Goal: Transaction & Acquisition: Purchase product/service

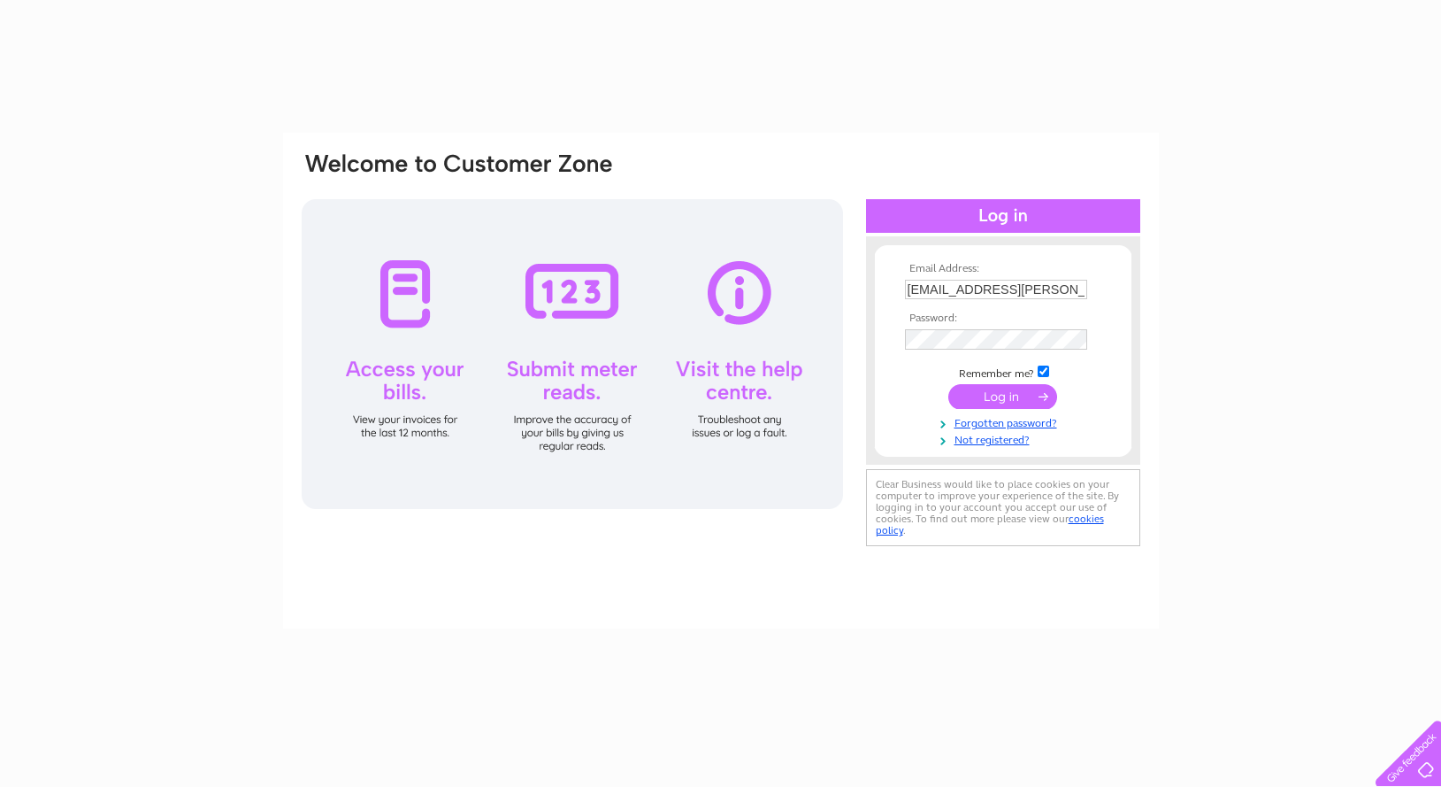
click at [990, 396] on input "submit" at bounding box center [1003, 396] width 109 height 25
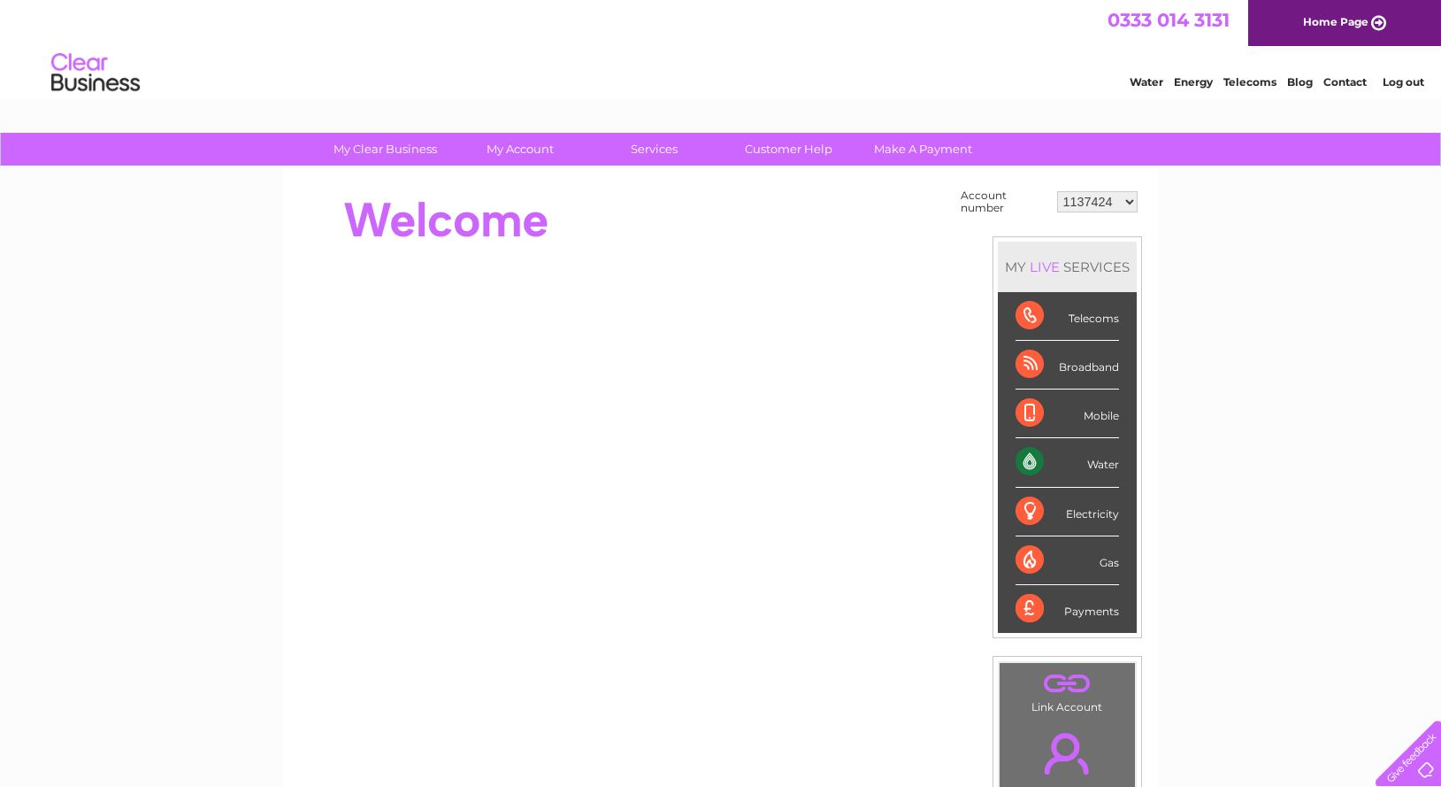
click at [1057, 191] on select "1137424 1137426 1137435 30295217" at bounding box center [1097, 201] width 81 height 21
click at [1077, 201] on select "1137424 1137426 1137435 30295217" at bounding box center [1097, 201] width 81 height 21
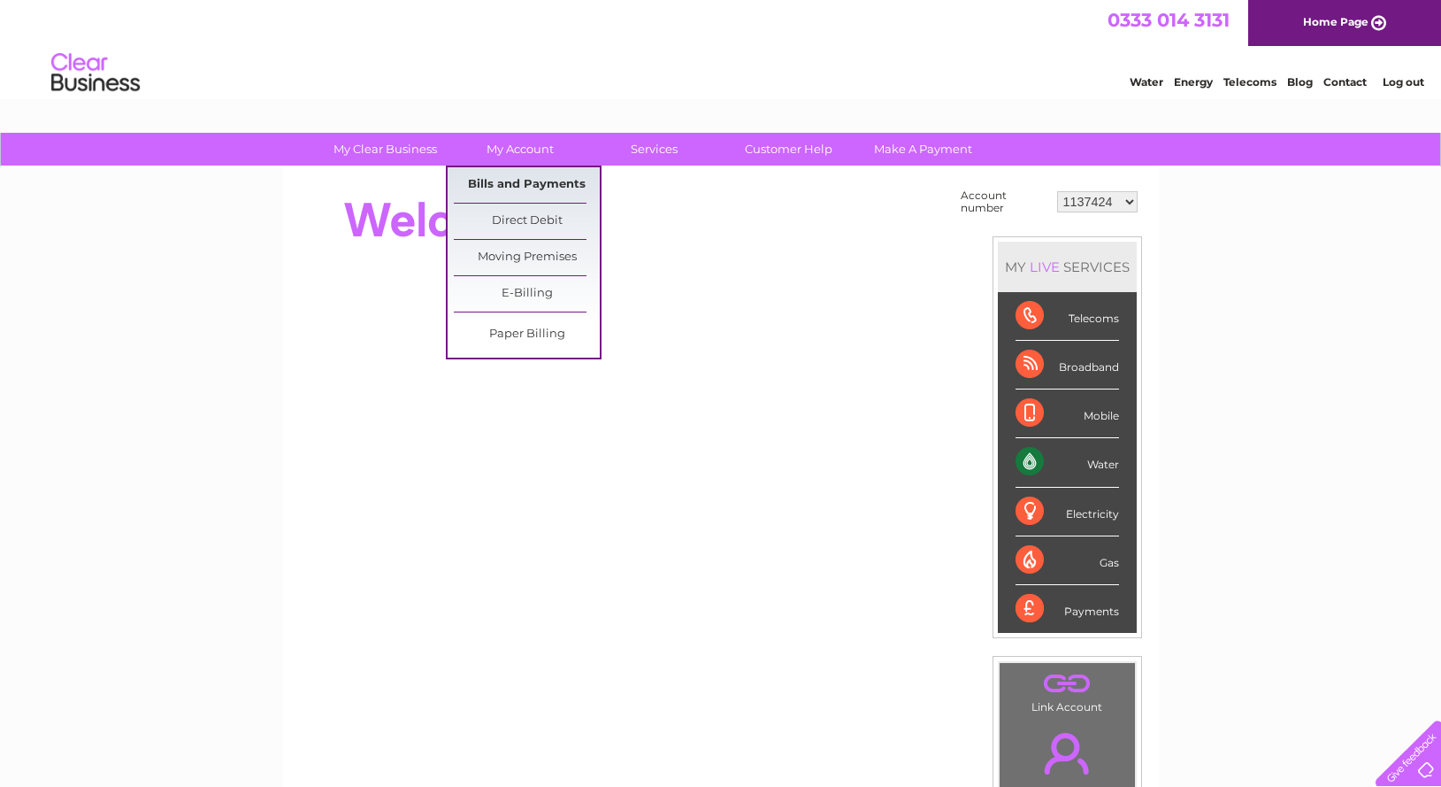
click at [529, 182] on link "Bills and Payments" at bounding box center [527, 184] width 146 height 35
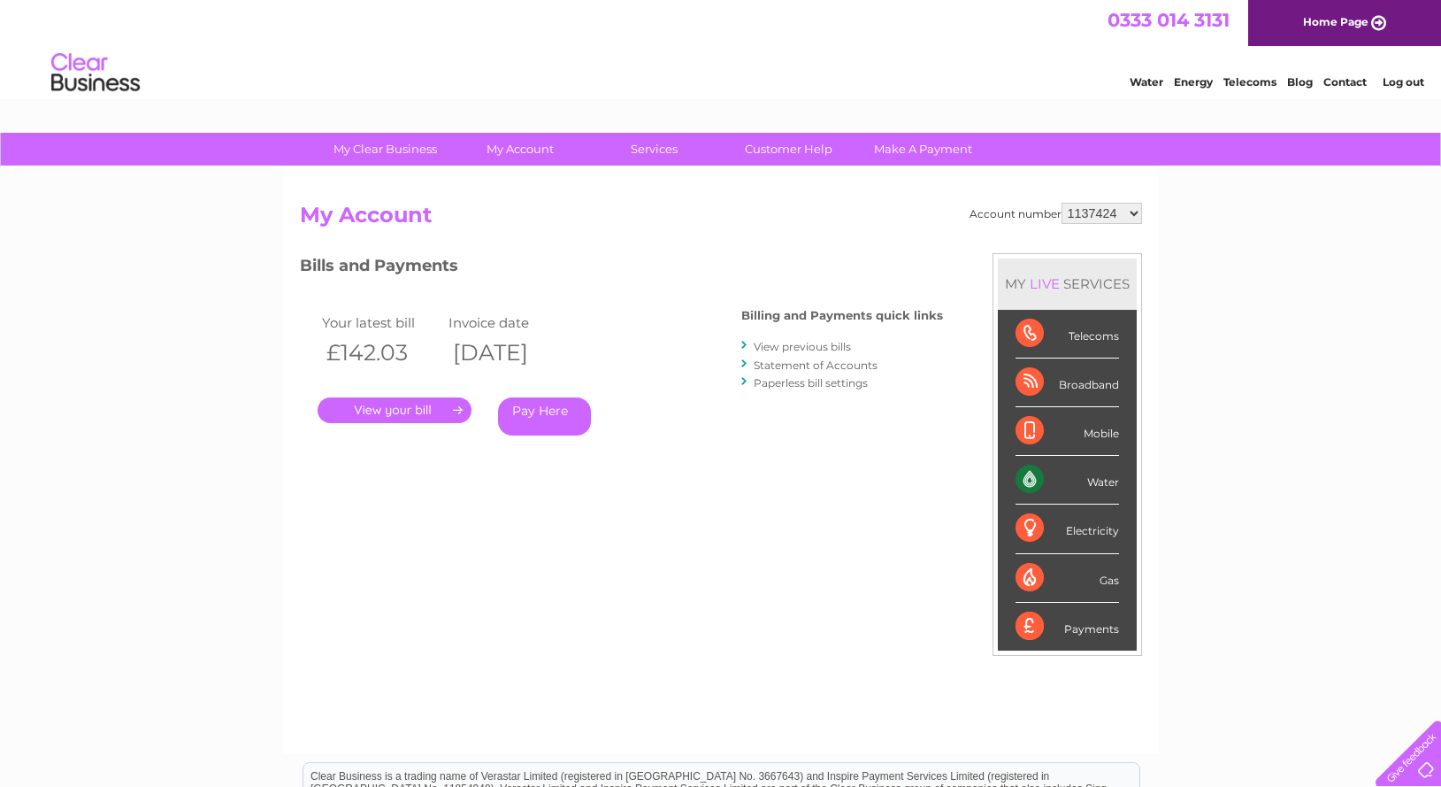
click at [373, 410] on link "." at bounding box center [395, 410] width 154 height 26
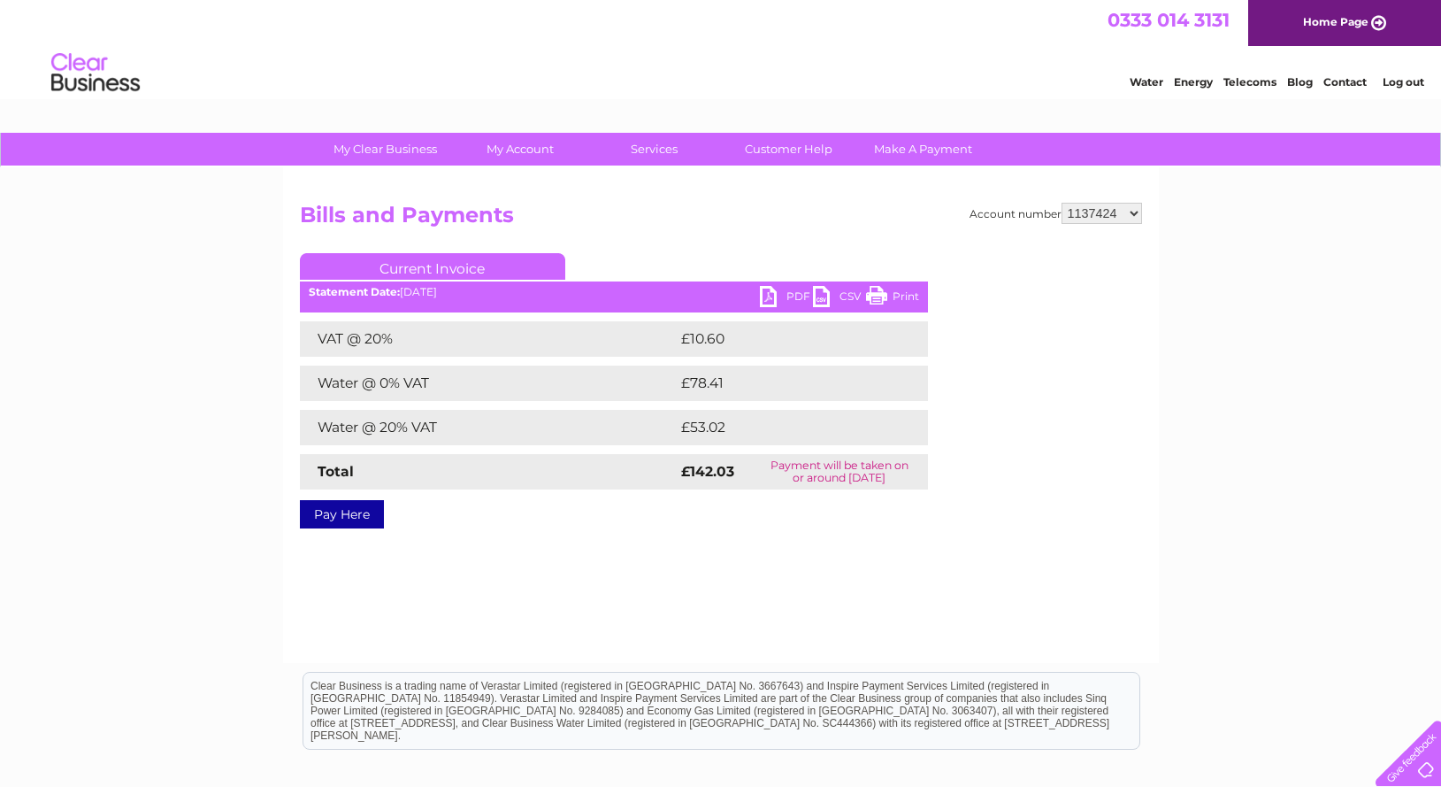
click at [796, 296] on link "PDF" at bounding box center [786, 299] width 53 height 26
click at [1062, 203] on select "1137424 1137426 1137435 30295217" at bounding box center [1102, 213] width 81 height 21
select select "1137426"
click option "1137426" at bounding box center [0, 0] width 0 height 0
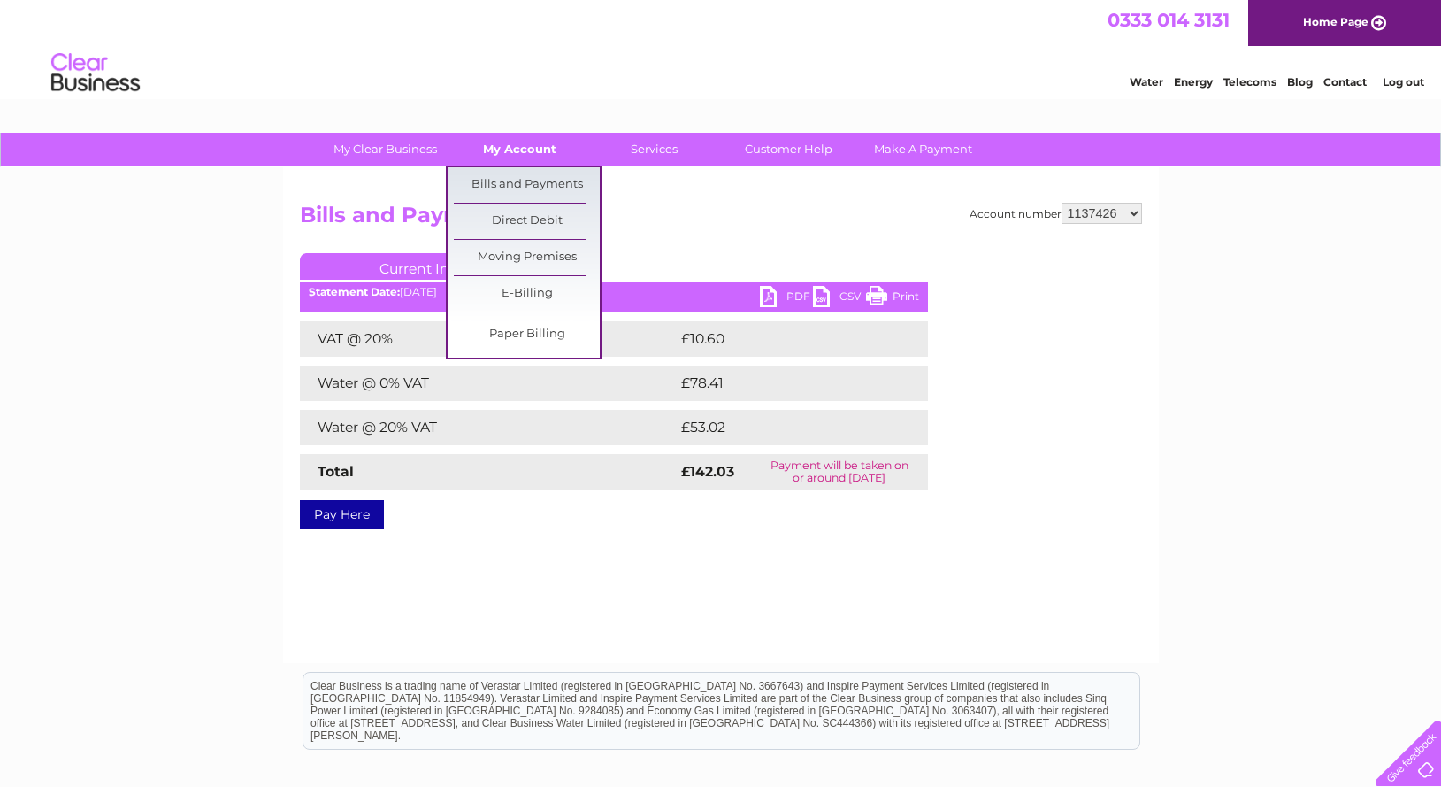
click at [530, 149] on link "My Account" at bounding box center [520, 149] width 146 height 33
click at [542, 181] on link "Bills and Payments" at bounding box center [527, 184] width 146 height 35
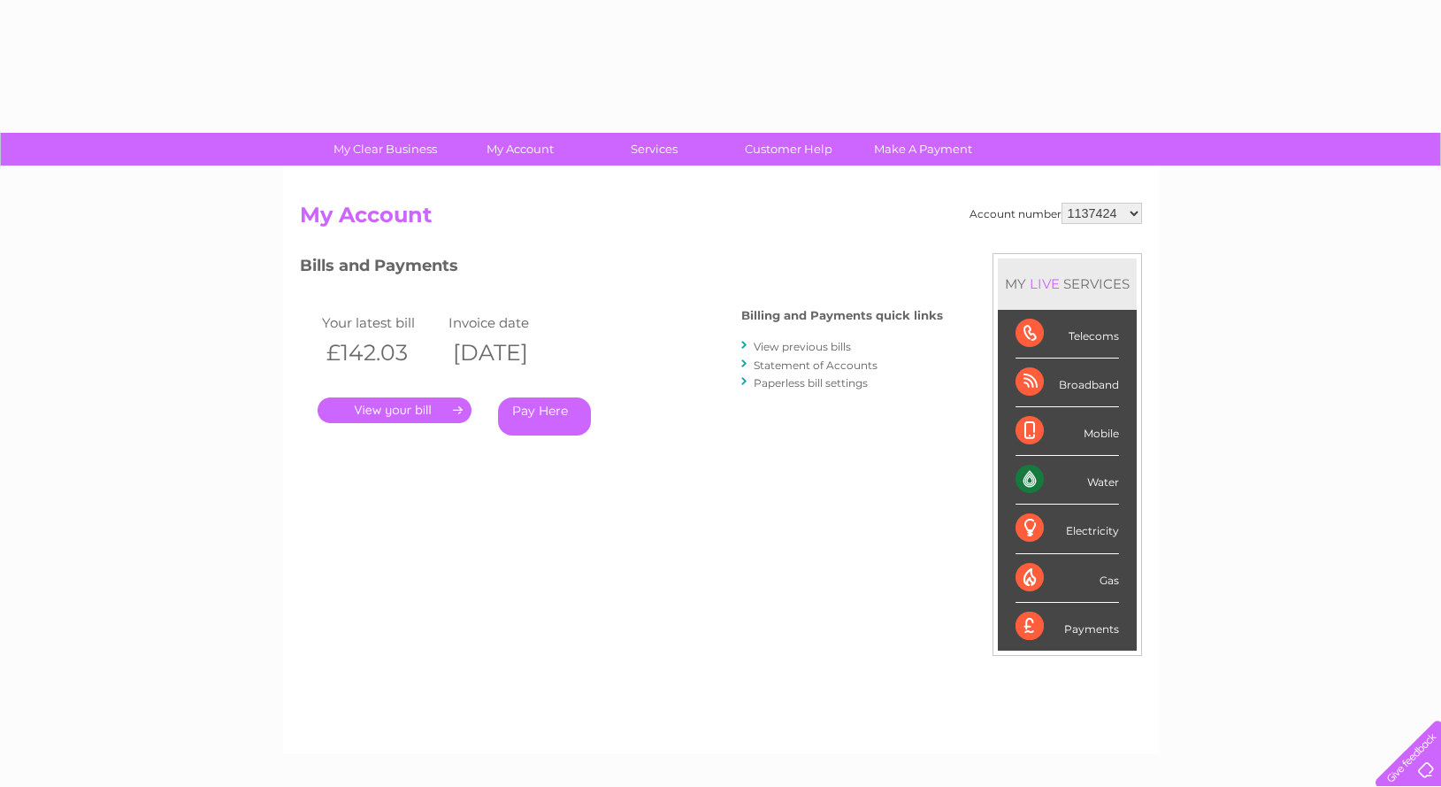
click at [1062, 203] on select "1137424 1137426 1137435 30295217" at bounding box center [1102, 213] width 81 height 21
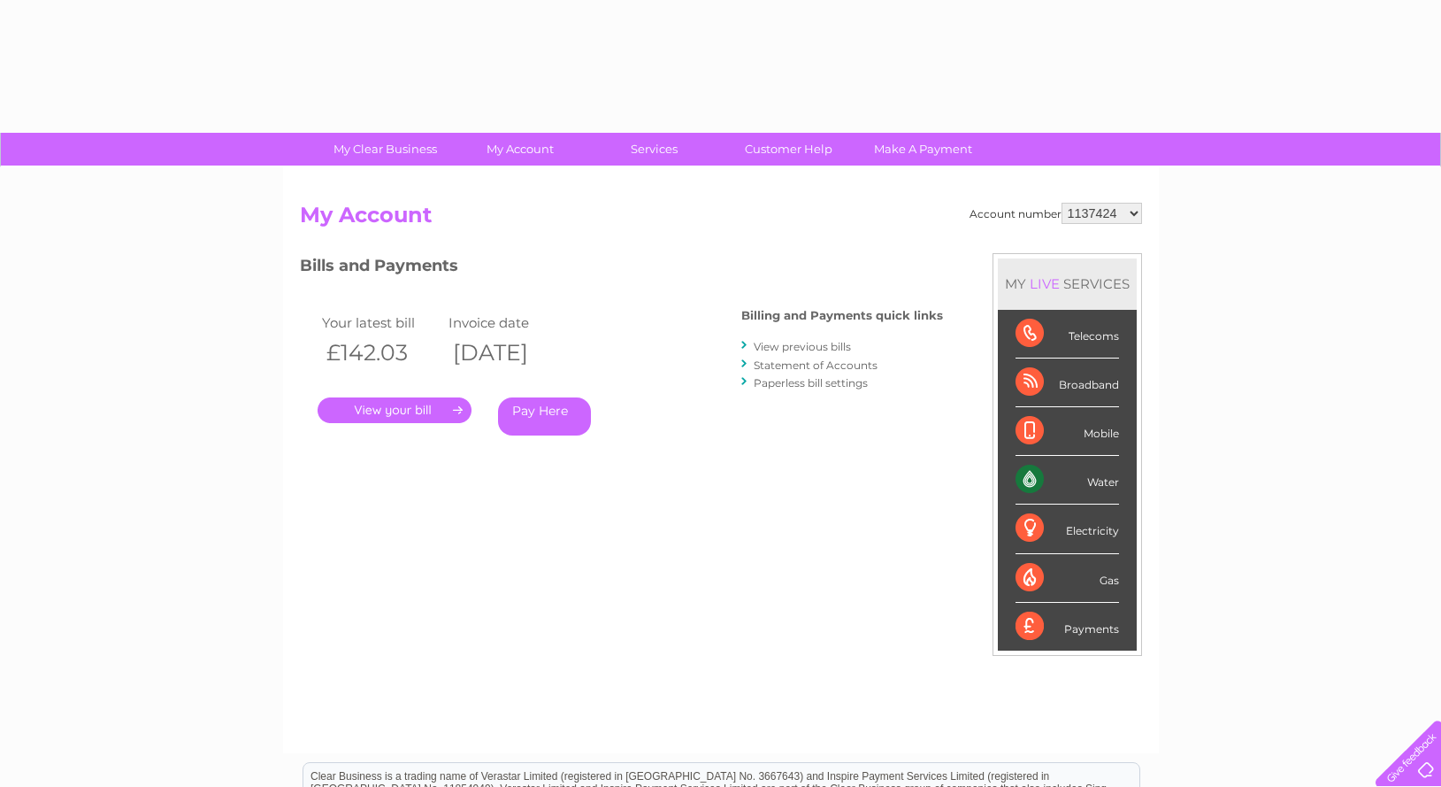
select select "1137426"
click option "1137426" at bounding box center [0, 0] width 0 height 0
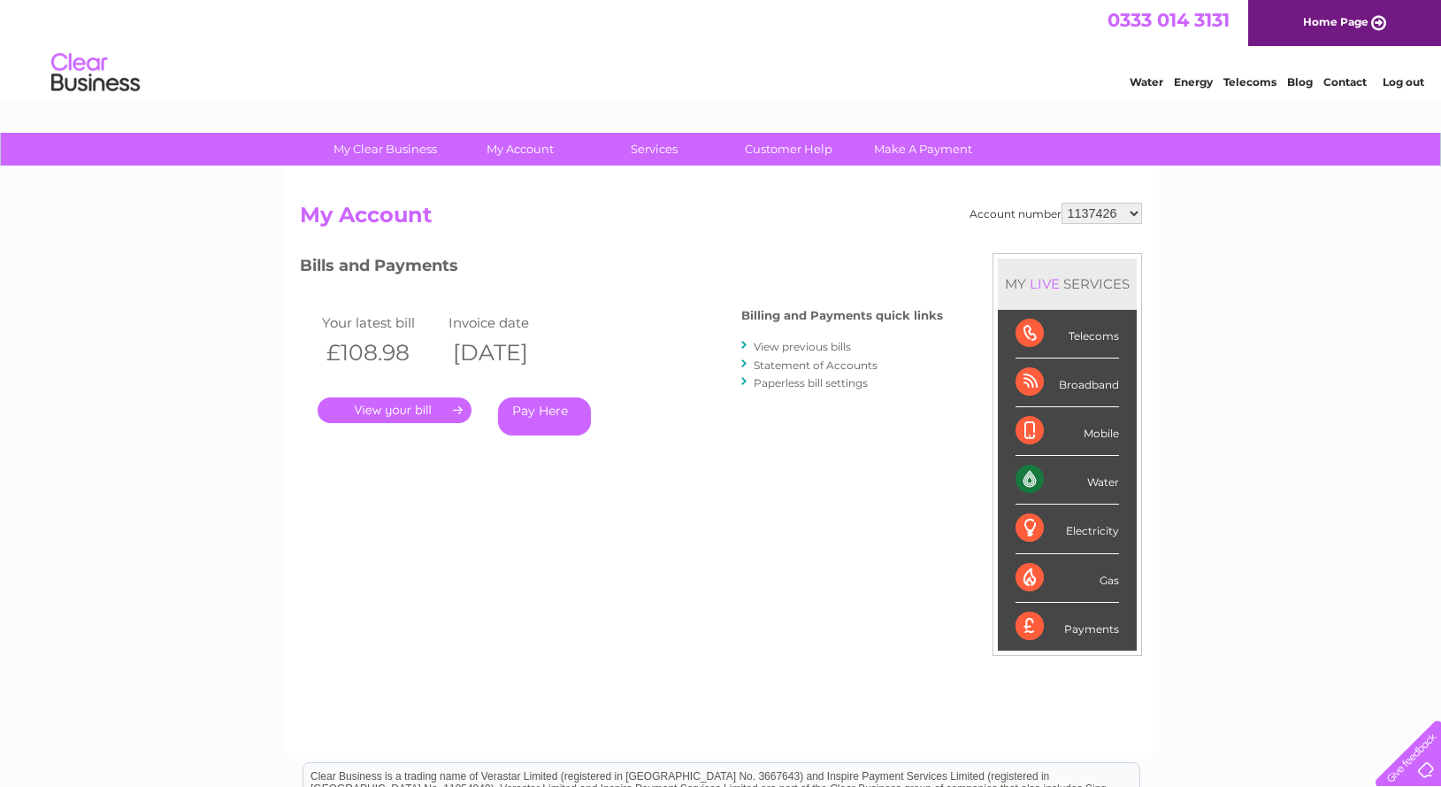
click at [384, 408] on link "." at bounding box center [395, 410] width 154 height 26
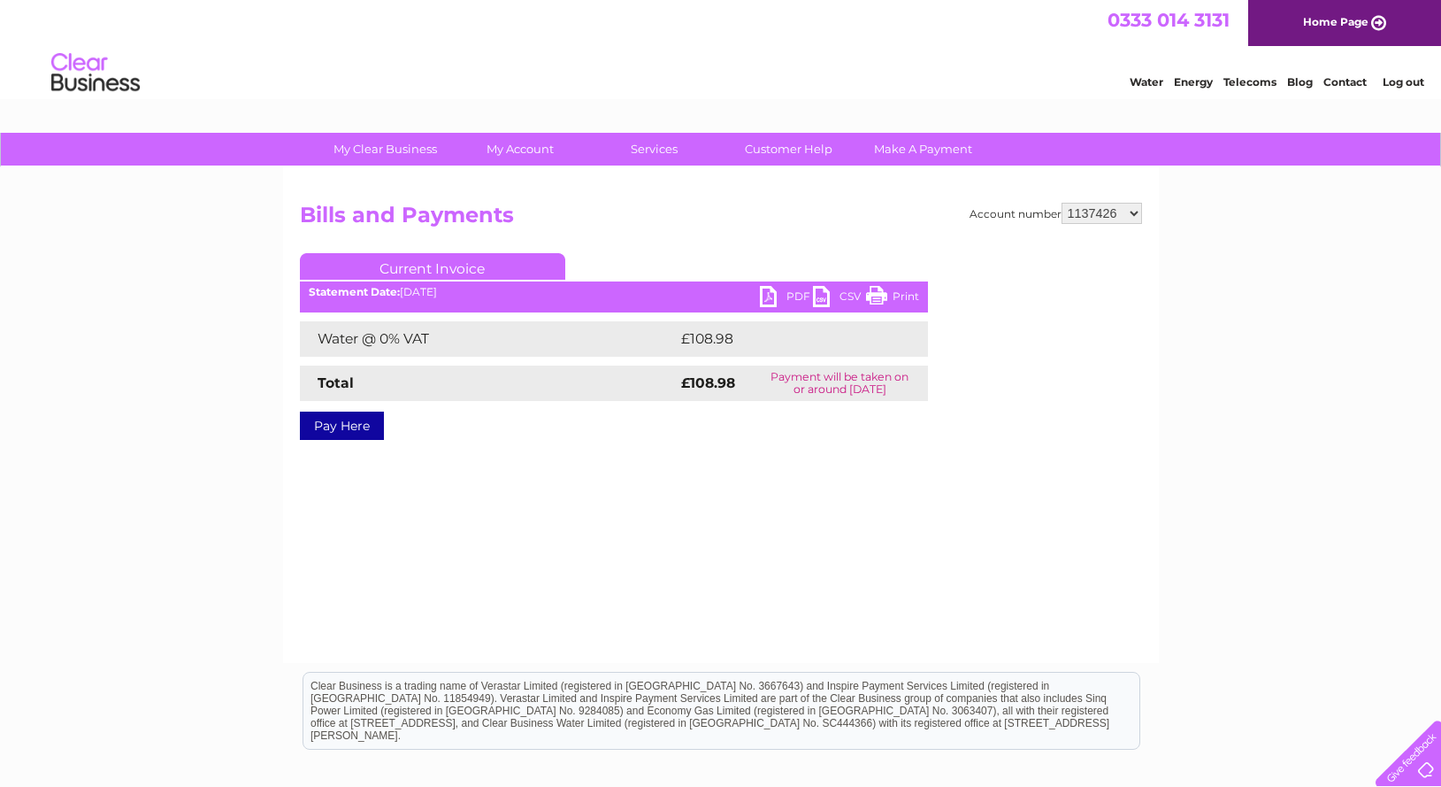
click at [795, 298] on link "PDF" at bounding box center [786, 299] width 53 height 26
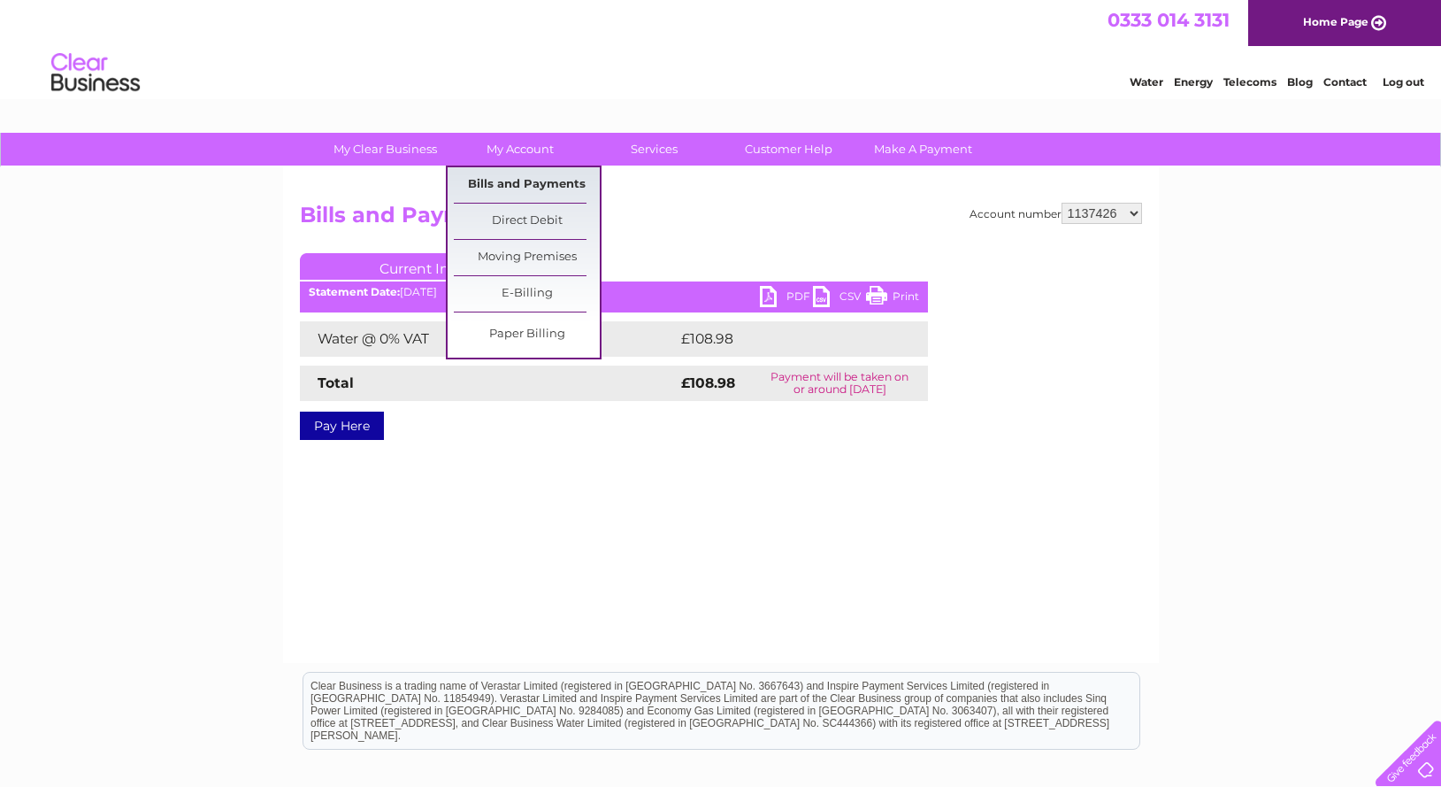
click at [519, 184] on link "Bills and Payments" at bounding box center [527, 184] width 146 height 35
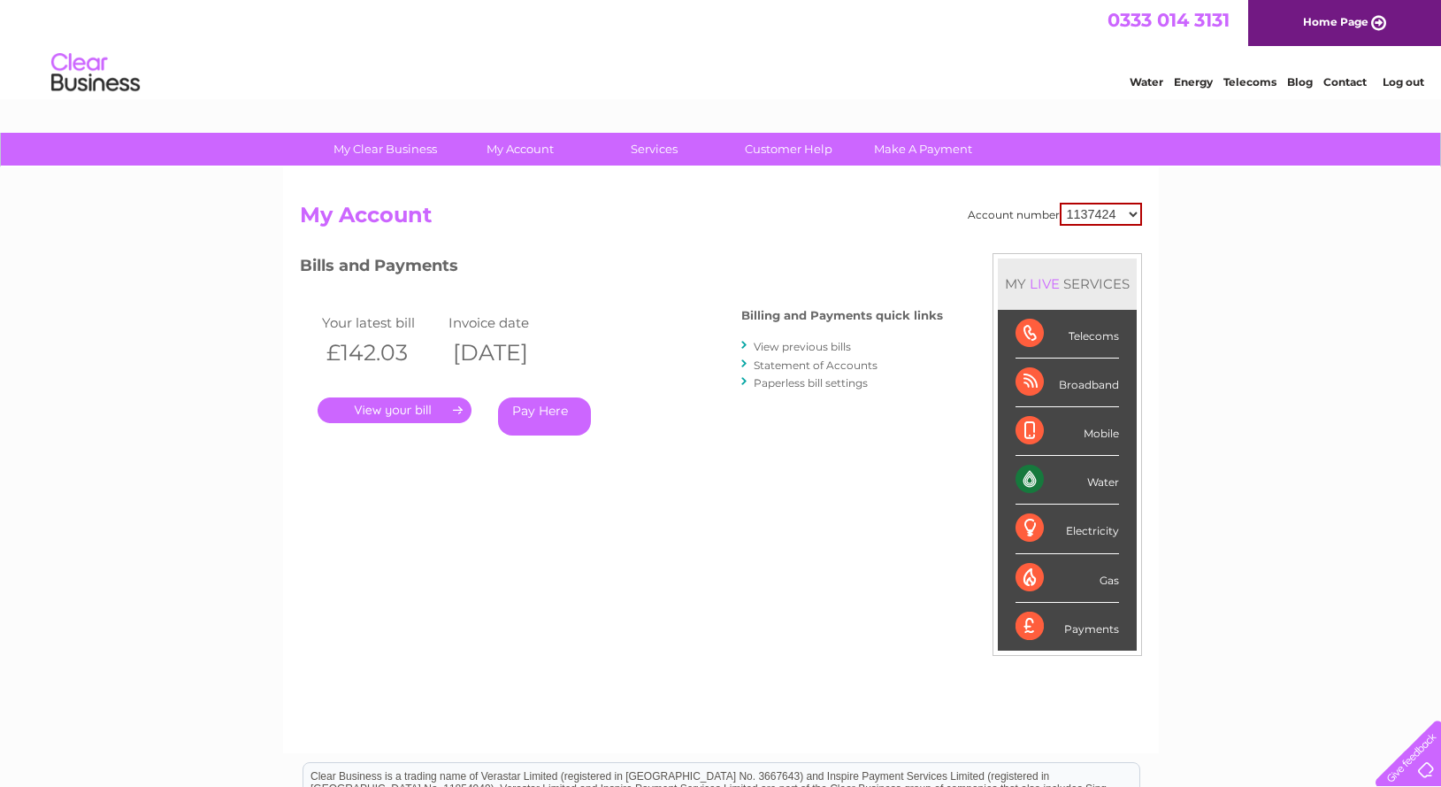
click at [1060, 203] on select "1137424 1137426 1137435 30295217" at bounding box center [1101, 214] width 82 height 23
select select "1137426"
click option "1137426" at bounding box center [0, 0] width 0 height 0
click at [405, 407] on link "." at bounding box center [395, 410] width 154 height 26
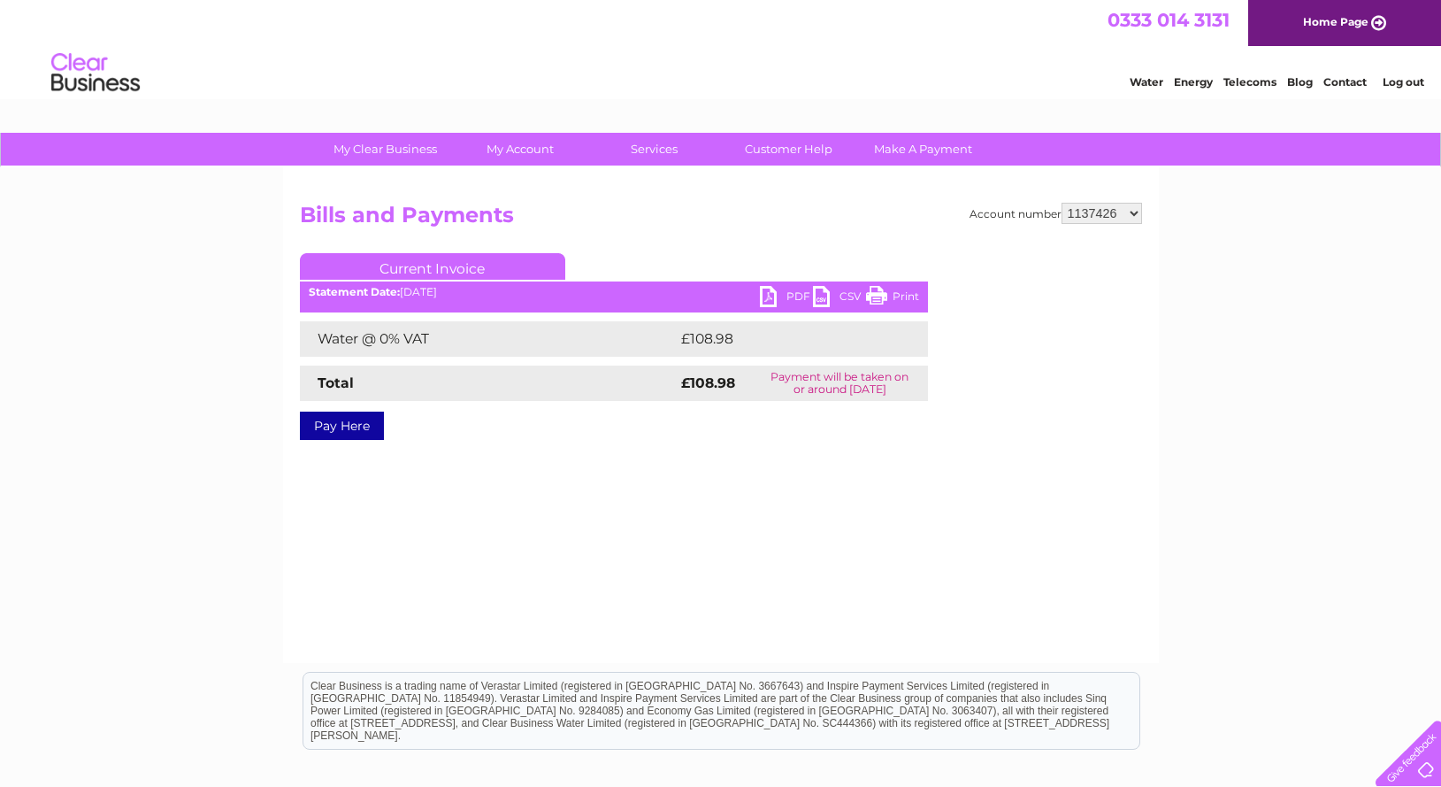
click at [799, 295] on link "PDF" at bounding box center [786, 299] width 53 height 26
click at [1062, 203] on select "1137424 1137426 1137435 30295217" at bounding box center [1102, 213] width 81 height 21
select select "1137435"
click option "1137435" at bounding box center [0, 0] width 0 height 0
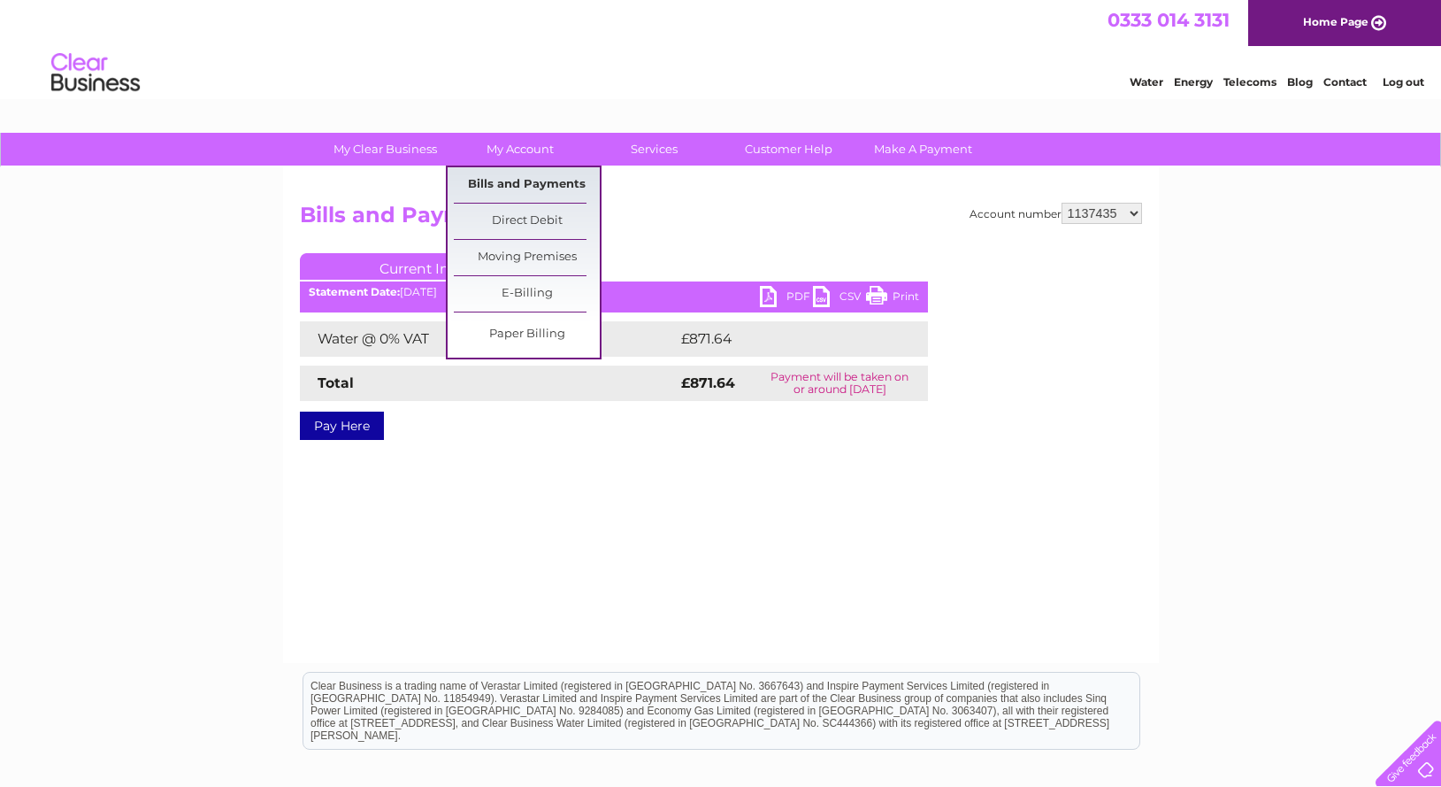
click at [525, 188] on link "Bills and Payments" at bounding box center [527, 184] width 146 height 35
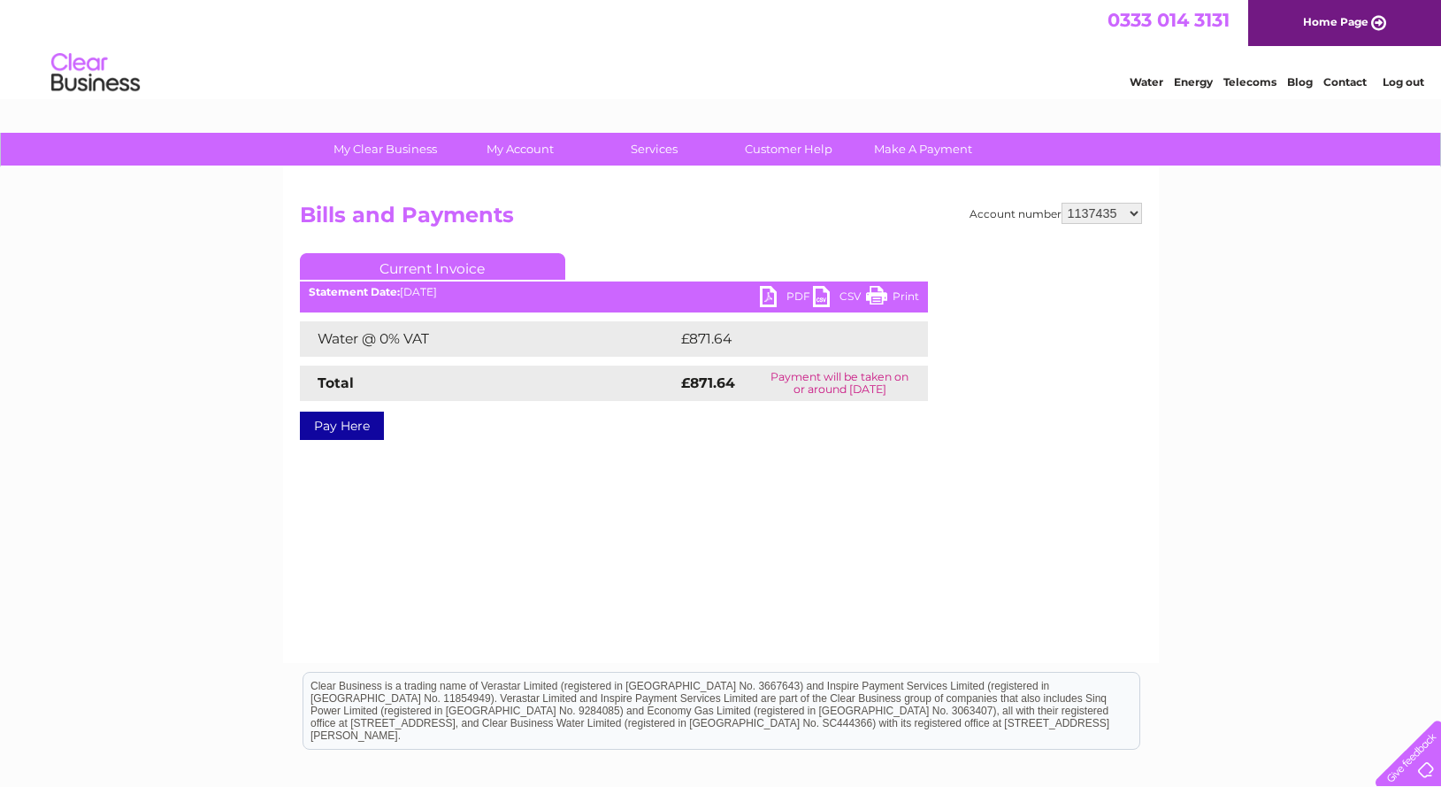
click at [345, 425] on link "Pay Here" at bounding box center [342, 425] width 84 height 28
click at [795, 296] on link "PDF" at bounding box center [786, 299] width 53 height 26
click at [795, 293] on link "PDF" at bounding box center [786, 299] width 53 height 26
click at [1062, 203] on select "1137424 1137426 1137435 30295217" at bounding box center [1102, 213] width 81 height 21
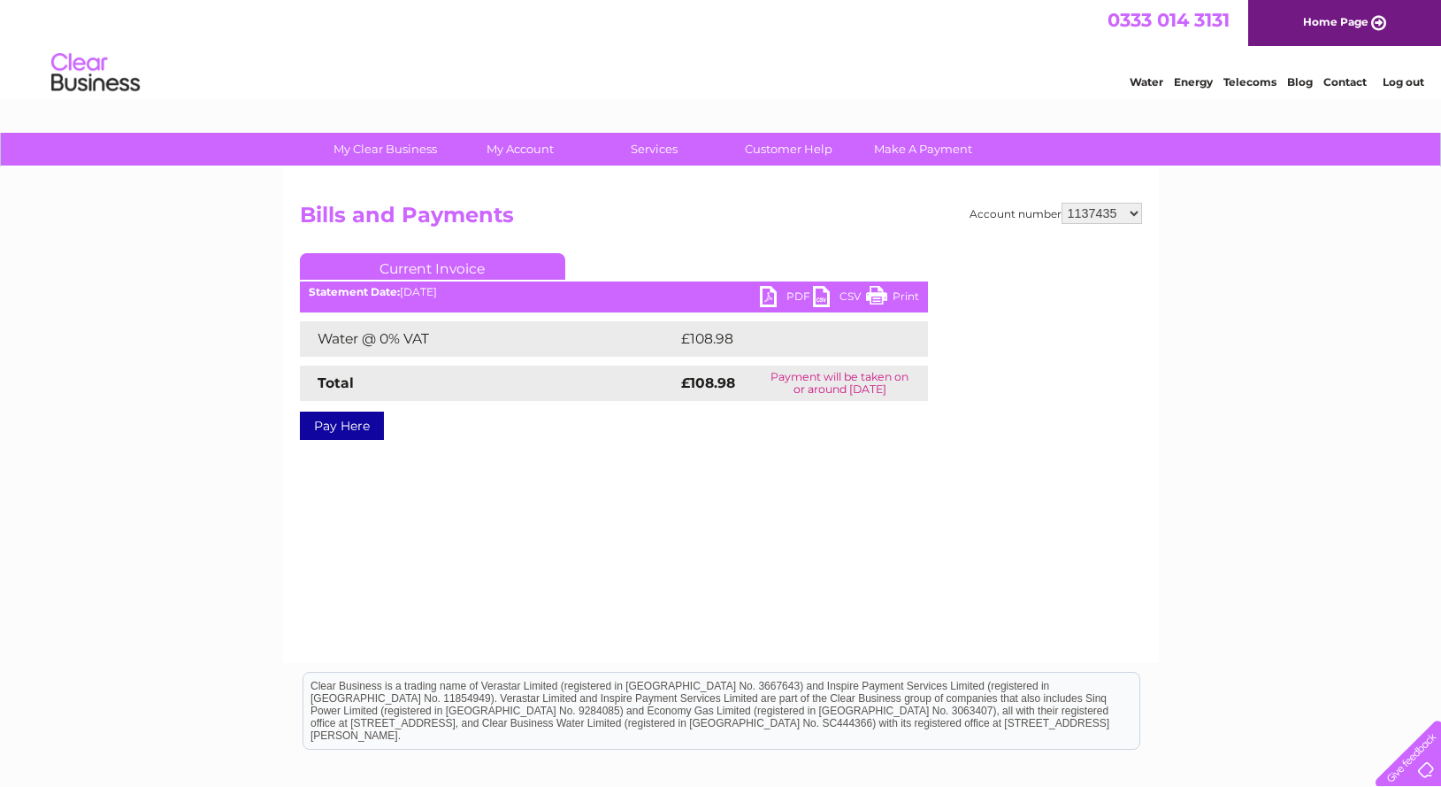
click at [575, 487] on div "Account number 1137424 1137426 1137435 30295217 Bills and Payments Current Invo…" at bounding box center [721, 415] width 876 height 496
click at [798, 296] on link "PDF" at bounding box center [786, 299] width 53 height 26
click at [1062, 203] on select "1137424 1137426 1137435 30295217" at bounding box center [1102, 213] width 81 height 21
select select "1137426"
click option "1137426" at bounding box center [0, 0] width 0 height 0
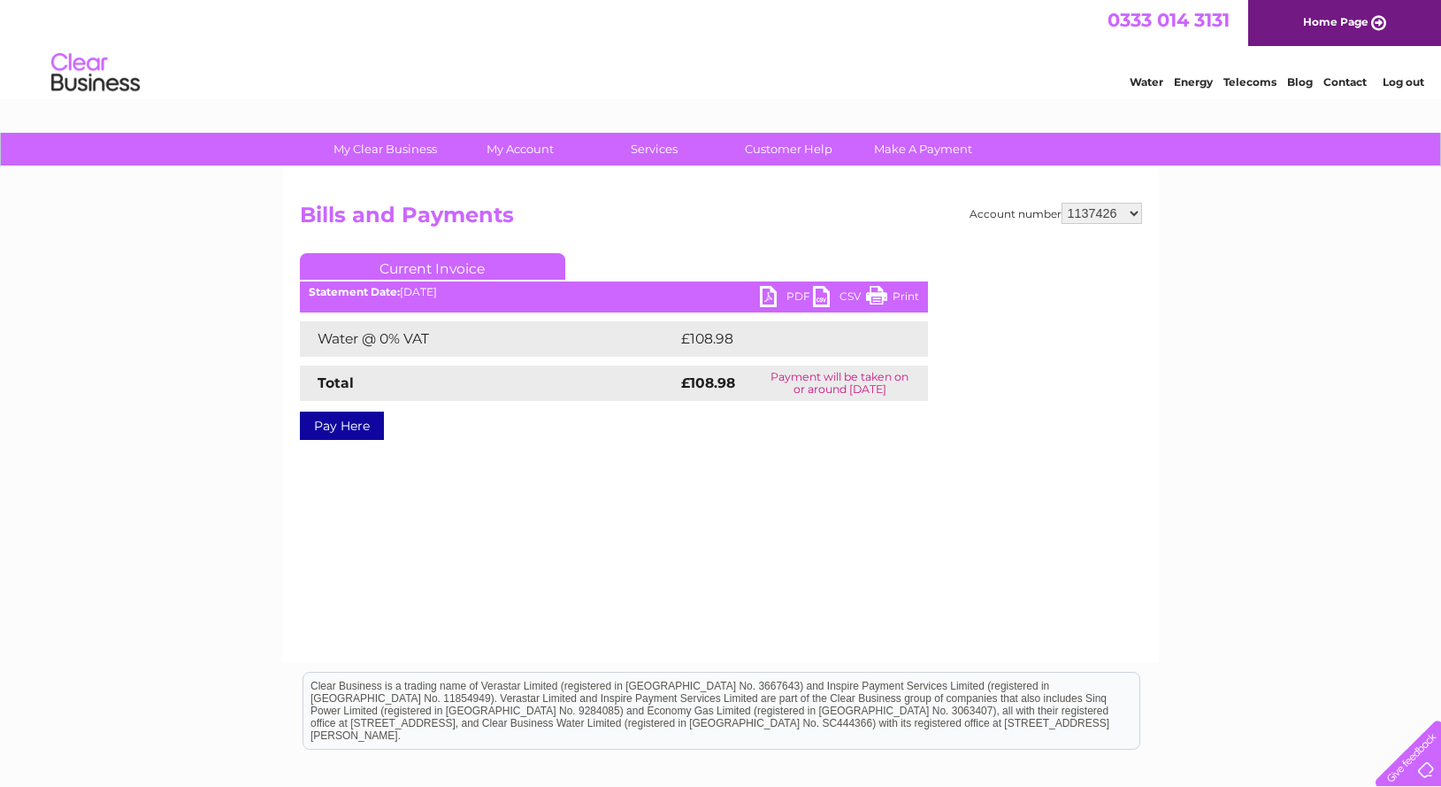
click at [1062, 203] on select "1137424 1137426 1137435 30295217" at bounding box center [1102, 213] width 81 height 21
select select "1137435"
click option "1137435" at bounding box center [0, 0] width 0 height 0
click at [795, 292] on link "PDF" at bounding box center [786, 299] width 53 height 26
